Goal: Information Seeking & Learning: Find specific fact

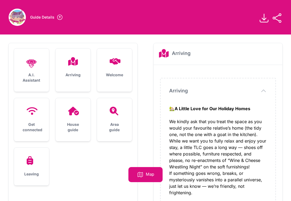
click at [75, 75] on h3 "Arriving" at bounding box center [73, 74] width 18 height 5
click at [75, 62] on icon at bounding box center [73, 61] width 10 height 9
click at [75, 76] on h3 "Arriving" at bounding box center [73, 74] width 18 height 5
click at [120, 70] on div "Welcome" at bounding box center [114, 67] width 35 height 38
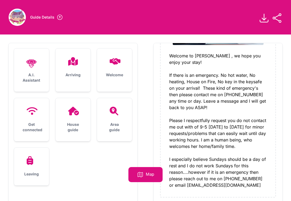
scroll to position [143, 0]
click at [30, 118] on div "Get connected" at bounding box center [31, 119] width 35 height 43
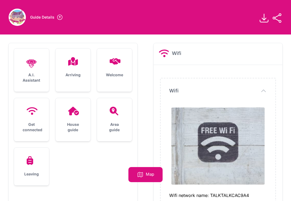
scroll to position [0, 0]
click at [76, 116] on div "House guide" at bounding box center [72, 119] width 35 height 43
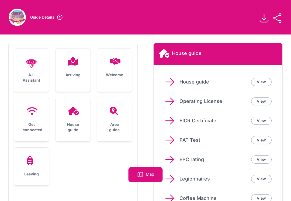
click at [266, 82] on link "View" at bounding box center [261, 82] width 20 height 8
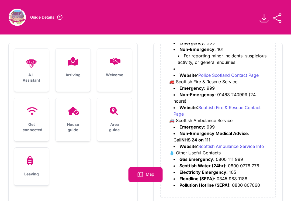
scroll to position [1041, 0]
click at [116, 115] on icon at bounding box center [114, 111] width 13 height 9
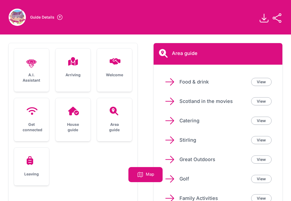
click at [265, 80] on link "View" at bounding box center [261, 82] width 20 height 8
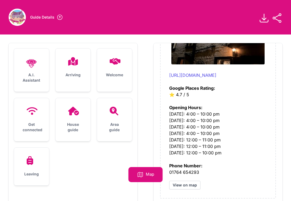
scroll to position [2776, 0]
click at [32, 169] on div "Leaving" at bounding box center [31, 167] width 35 height 38
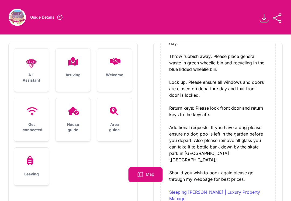
scroll to position [251, 0]
click at [33, 72] on div ".cls-1 { stroke-width: 0px; } A.I. Assistant" at bounding box center [31, 69] width 35 height 43
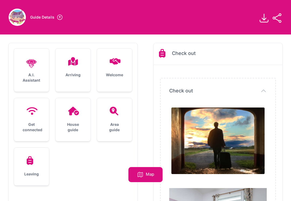
click at [77, 75] on h3 "Arriving" at bounding box center [73, 74] width 18 height 5
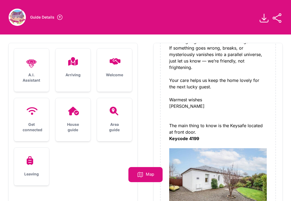
scroll to position [125, 0]
click at [156, 176] on div "Map" at bounding box center [145, 174] width 34 height 15
click at [74, 72] on div "Arriving" at bounding box center [72, 67] width 35 height 38
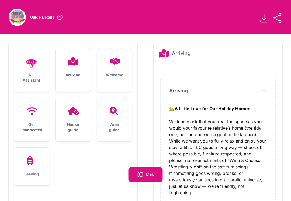
scroll to position [0, 0]
click at [121, 68] on div "Welcome" at bounding box center [114, 67] width 35 height 38
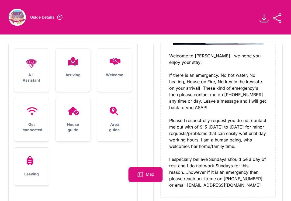
scroll to position [143, 0]
click at [55, 20] on link "Guide Details" at bounding box center [46, 17] width 33 height 6
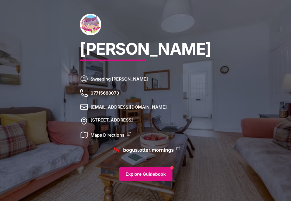
click at [127, 118] on p "[STREET_ADDRESS]" at bounding box center [111, 121] width 42 height 9
copy p "[STREET_ADDRESS]"
click at [54, 105] on div at bounding box center [145, 100] width 291 height 201
